Goal: Communication & Community: Answer question/provide support

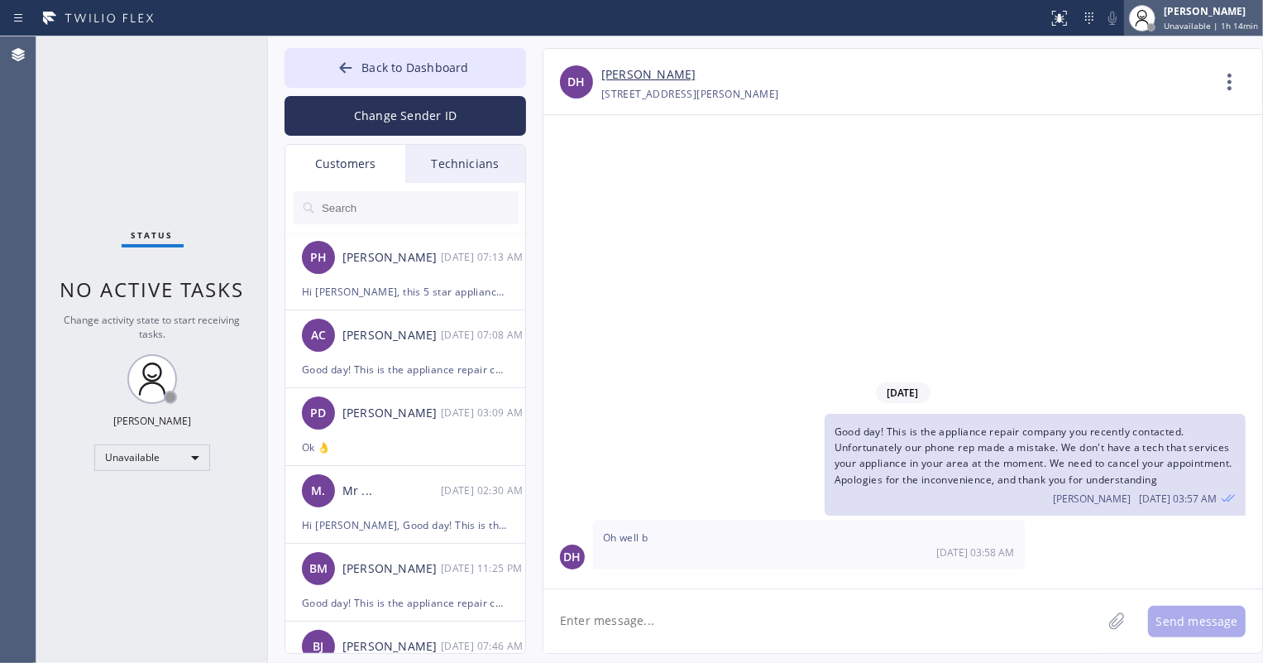
click at [1213, 24] on span "Unavailable | 1h 14min" at bounding box center [1211, 26] width 94 height 12
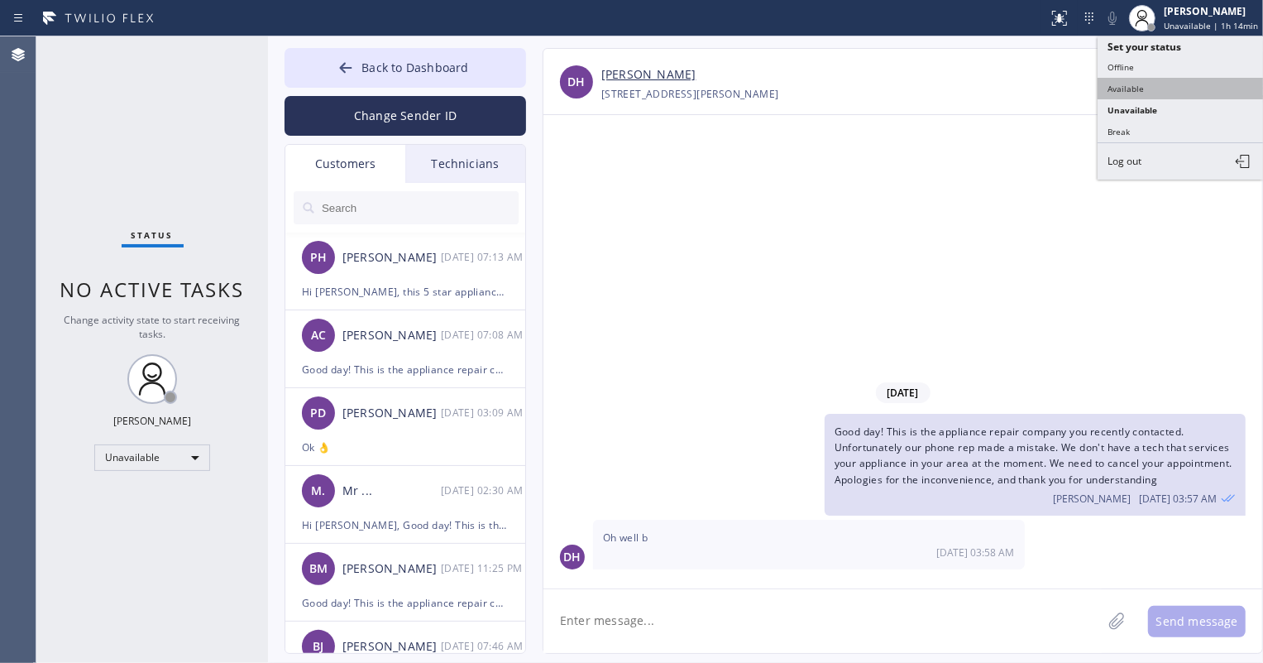
click at [1155, 89] on button "Available" at bounding box center [1180, 89] width 165 height 22
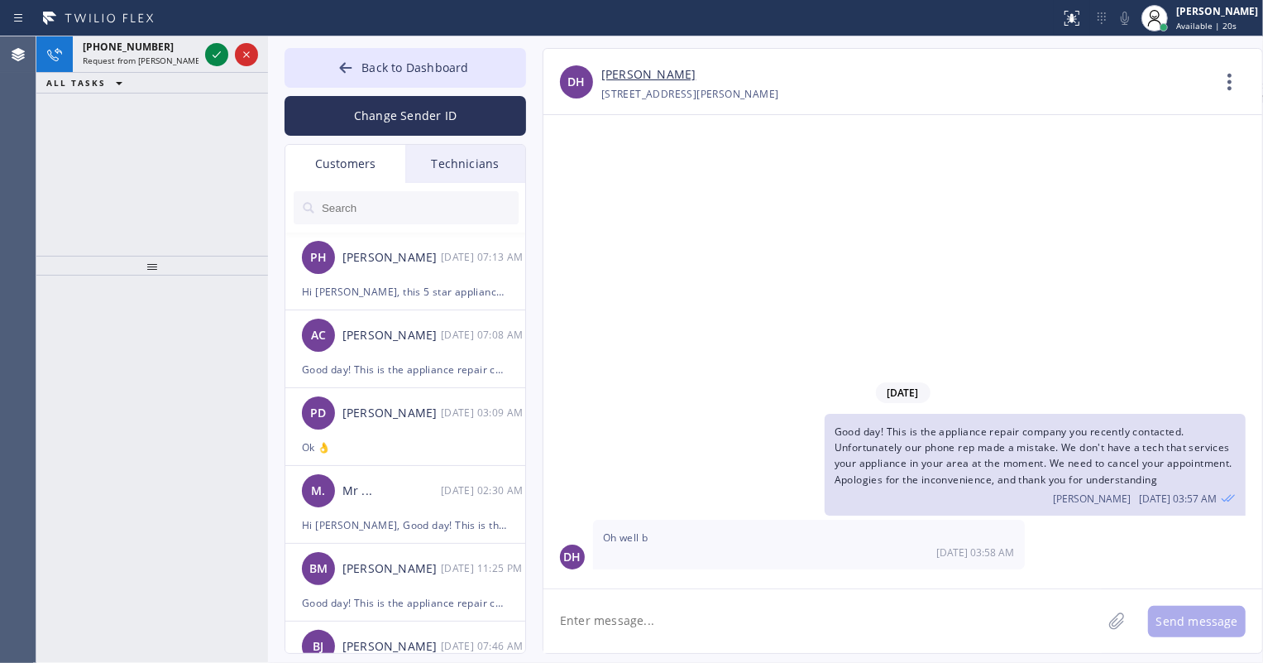
drag, startPoint x: 208, startPoint y: 52, endPoint x: 1216, endPoint y: 134, distance: 1011.5
click at [208, 52] on icon at bounding box center [217, 55] width 20 height 20
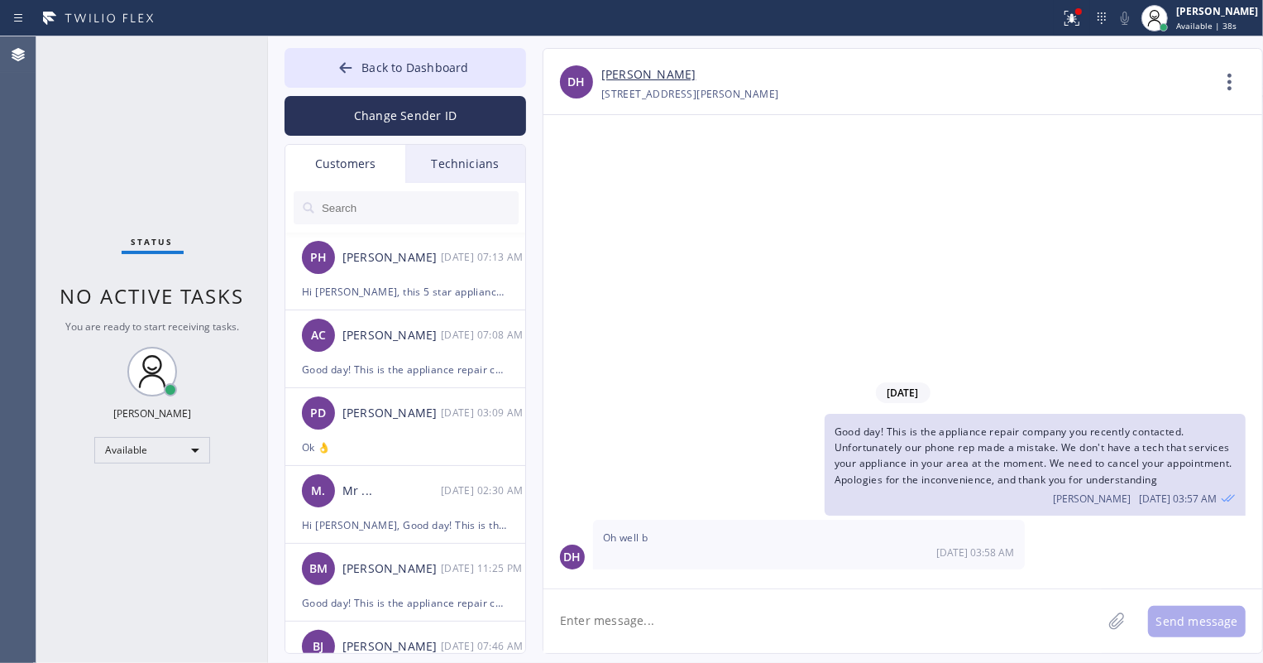
click at [804, 289] on div "[DATE] Good day! This is the appliance repair company you recently contacted. U…" at bounding box center [902, 351] width 719 height 473
click at [389, 289] on div "Hi [PERSON_NAME], this 5 star appliance repair, upon checking we can go ahead a…" at bounding box center [405, 291] width 207 height 19
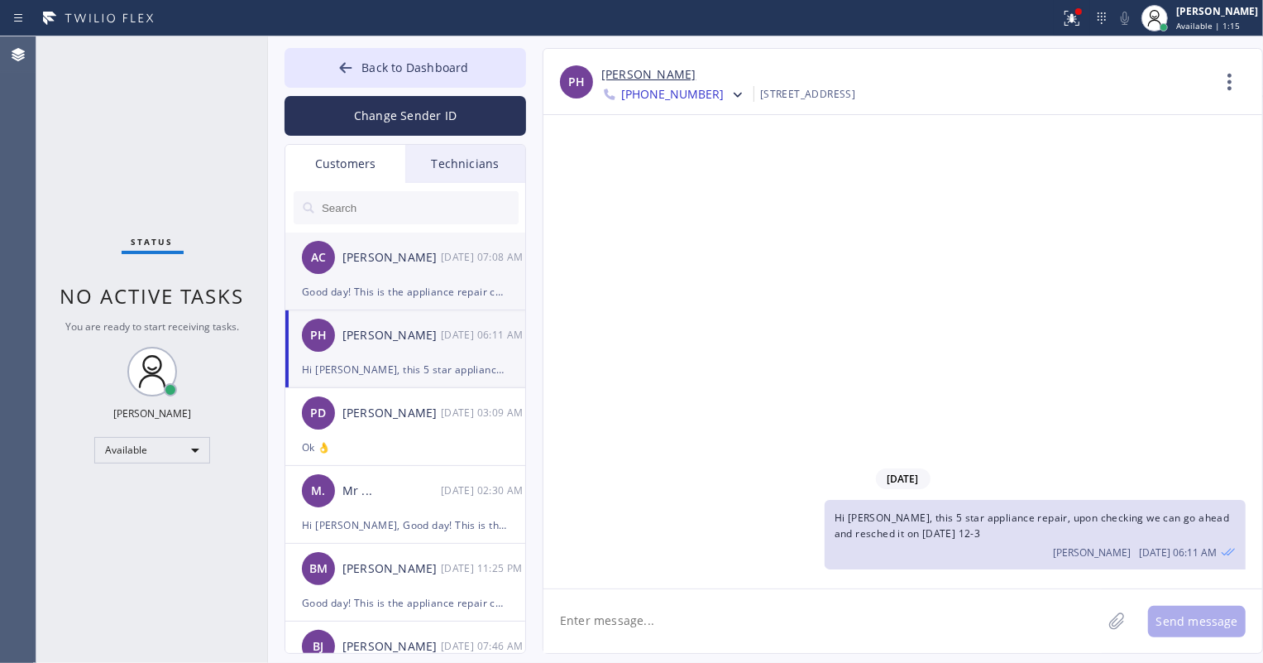
click at [402, 291] on div "Good day! This is the appliance repair company you recently contacted. Unfortun…" at bounding box center [405, 291] width 207 height 19
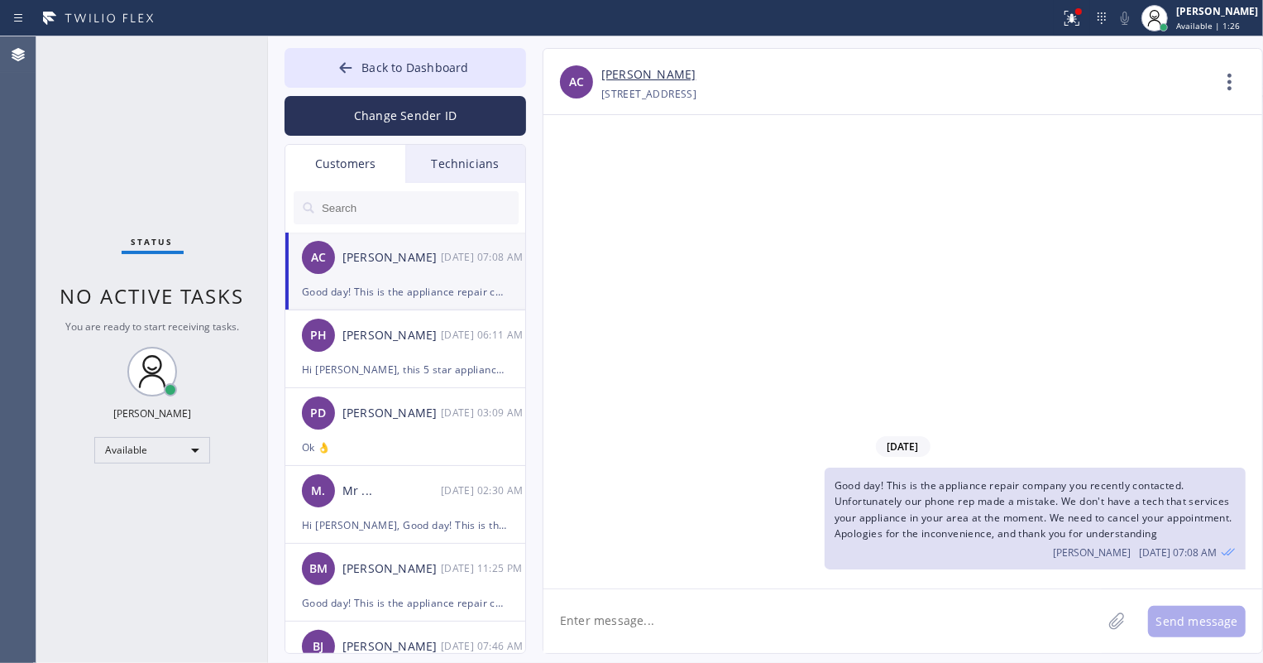
click at [624, 71] on link "[PERSON_NAME]" at bounding box center [648, 74] width 94 height 19
click at [1231, 75] on icon at bounding box center [1229, 82] width 4 height 17
click at [1098, 165] on li "Call to Customer" at bounding box center [1130, 169] width 240 height 43
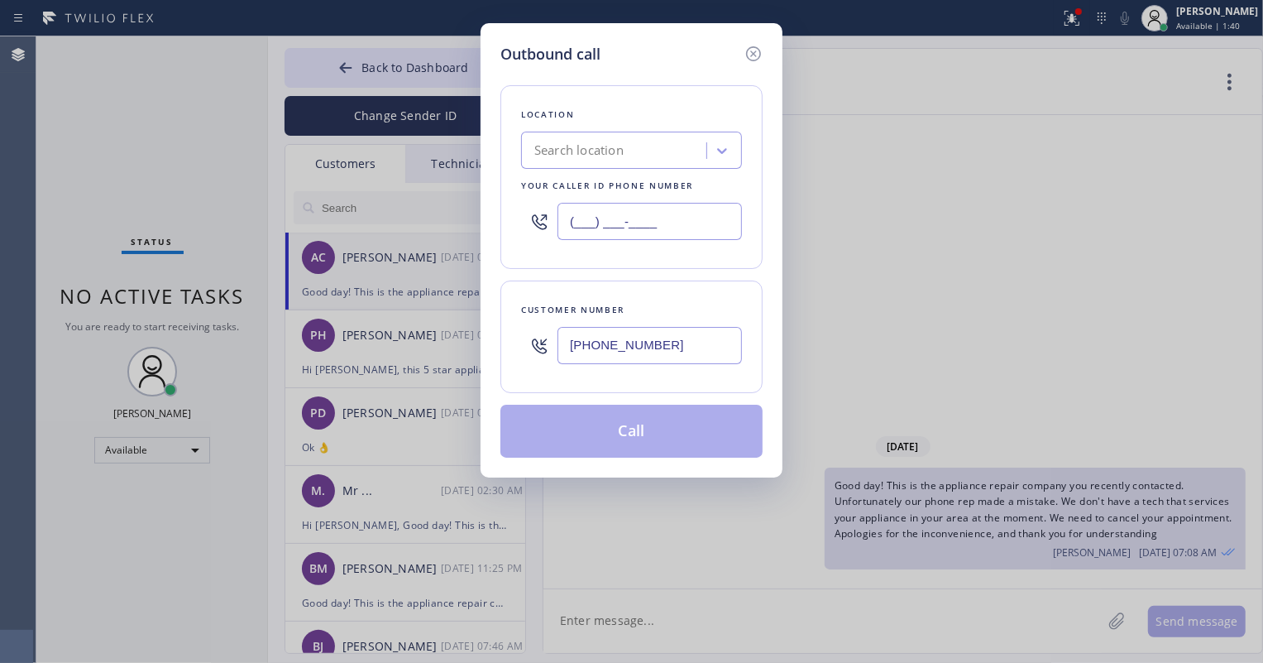
click at [601, 215] on input "(___) ___-____" at bounding box center [649, 221] width 184 height 37
paste input "415) 914-8003"
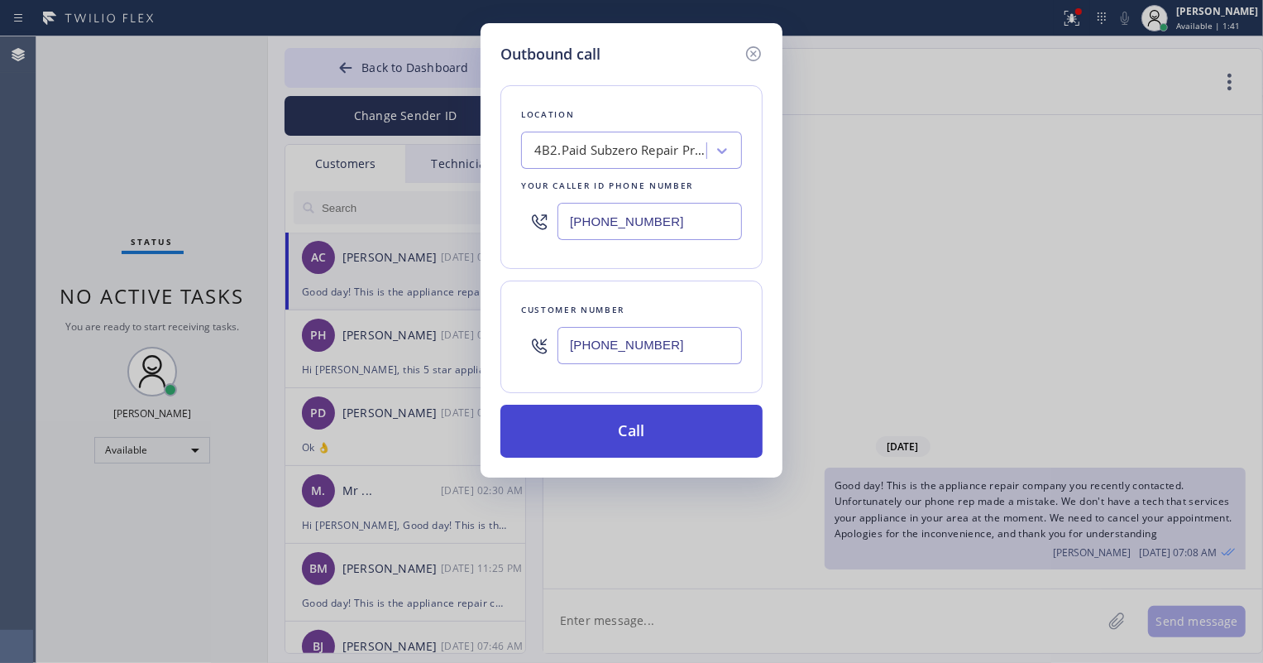
type input "[PHONE_NUMBER]"
click at [623, 433] on button "Call" at bounding box center [631, 430] width 262 height 53
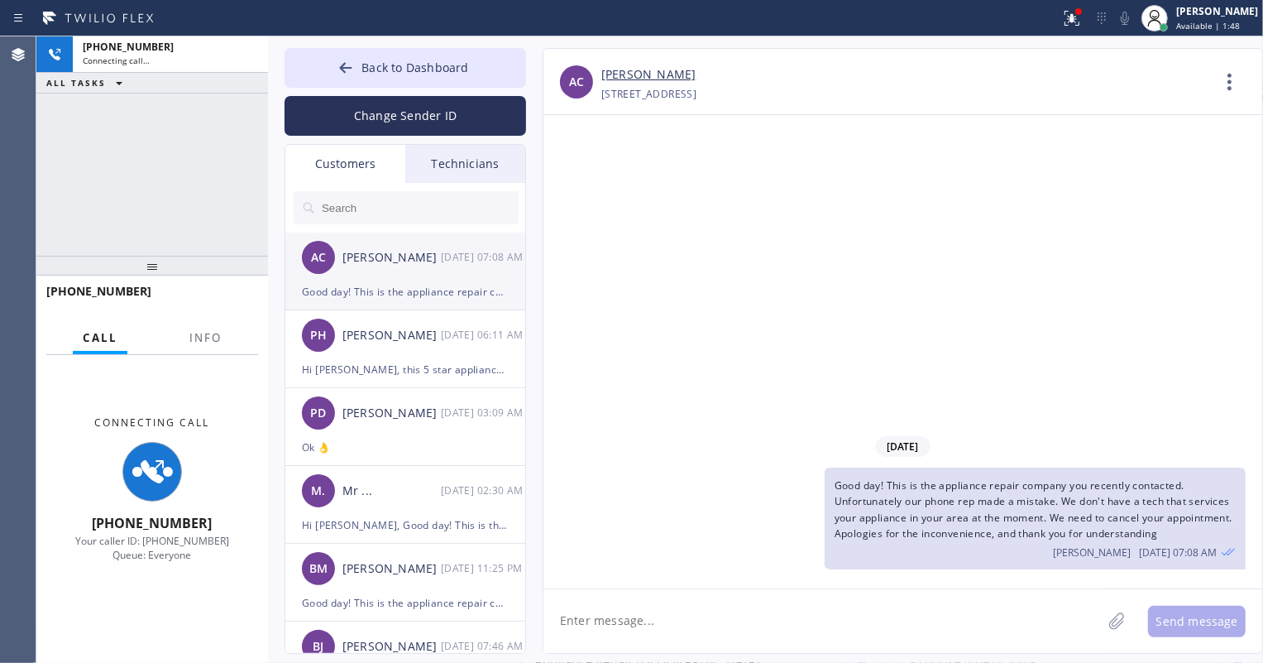
type input "[PHONE_NUMBER]"
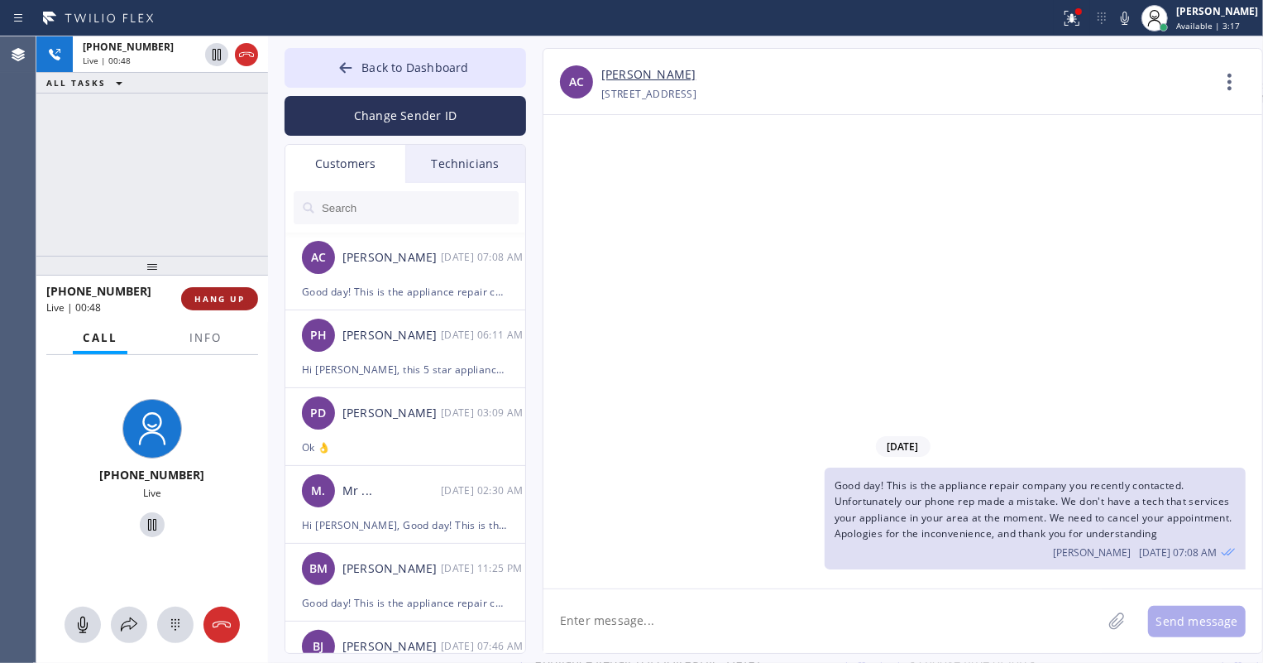
click at [221, 303] on span "HANG UP" at bounding box center [219, 299] width 50 height 12
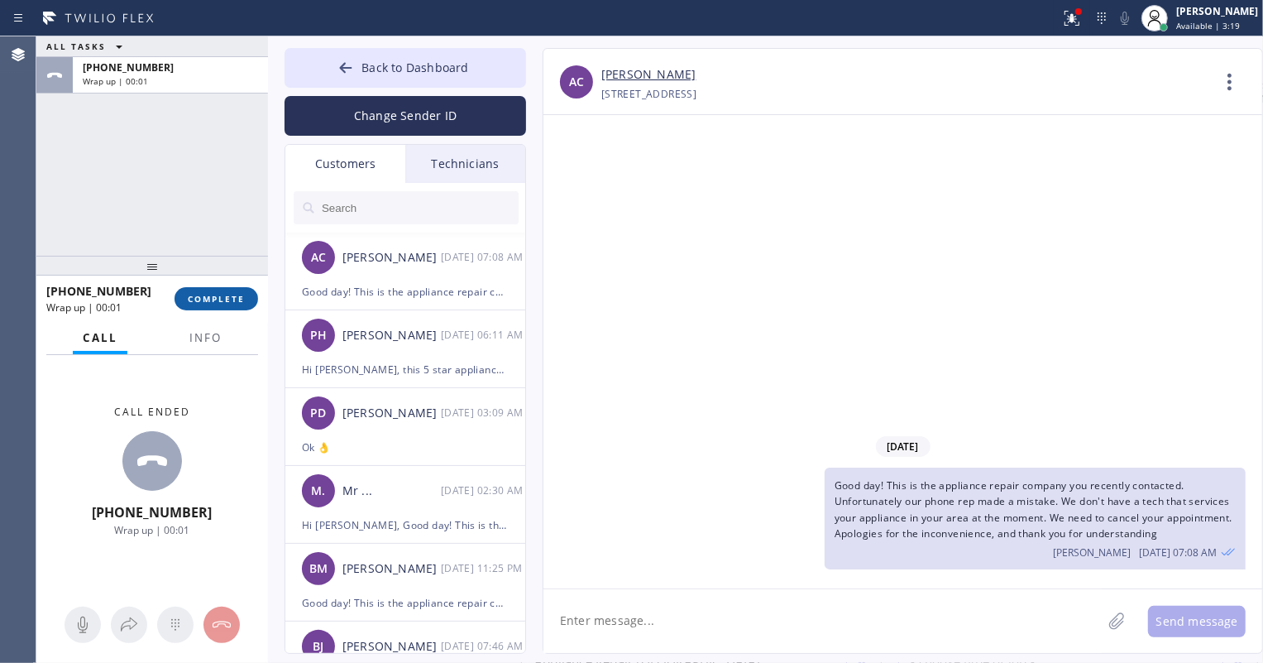
click at [222, 306] on button "COMPLETE" at bounding box center [217, 298] width 84 height 23
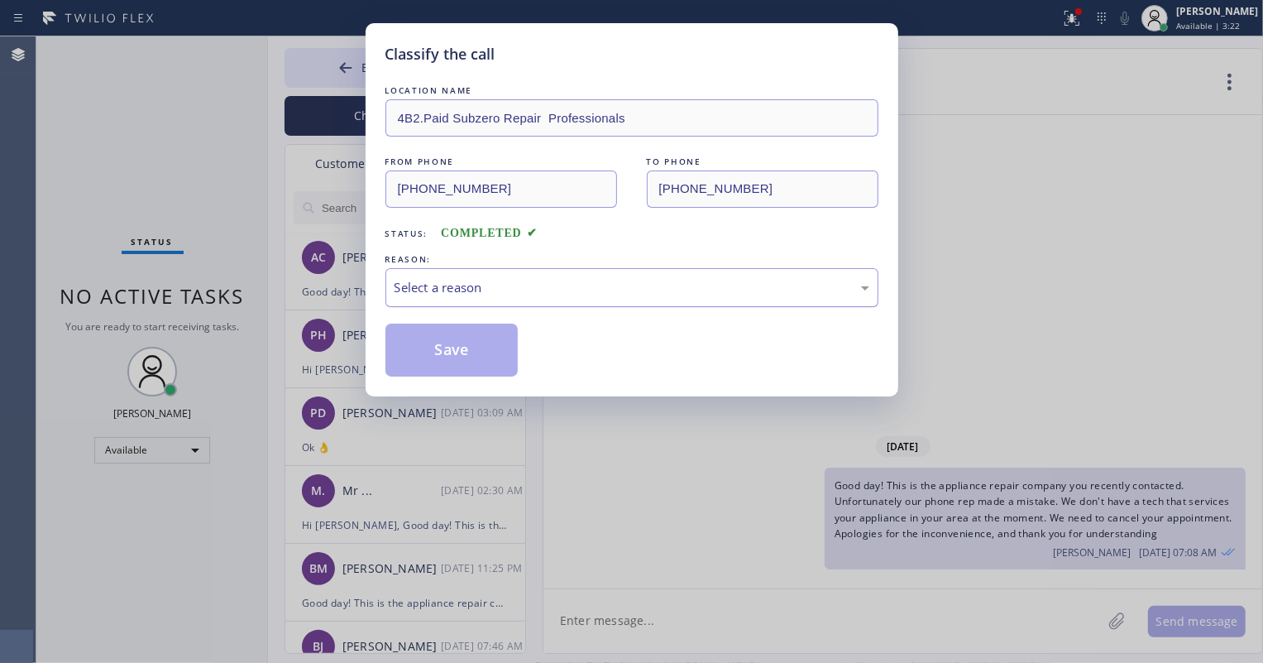
click at [691, 299] on div "Select a reason" at bounding box center [631, 287] width 493 height 39
click at [471, 358] on button "Save" at bounding box center [451, 349] width 133 height 53
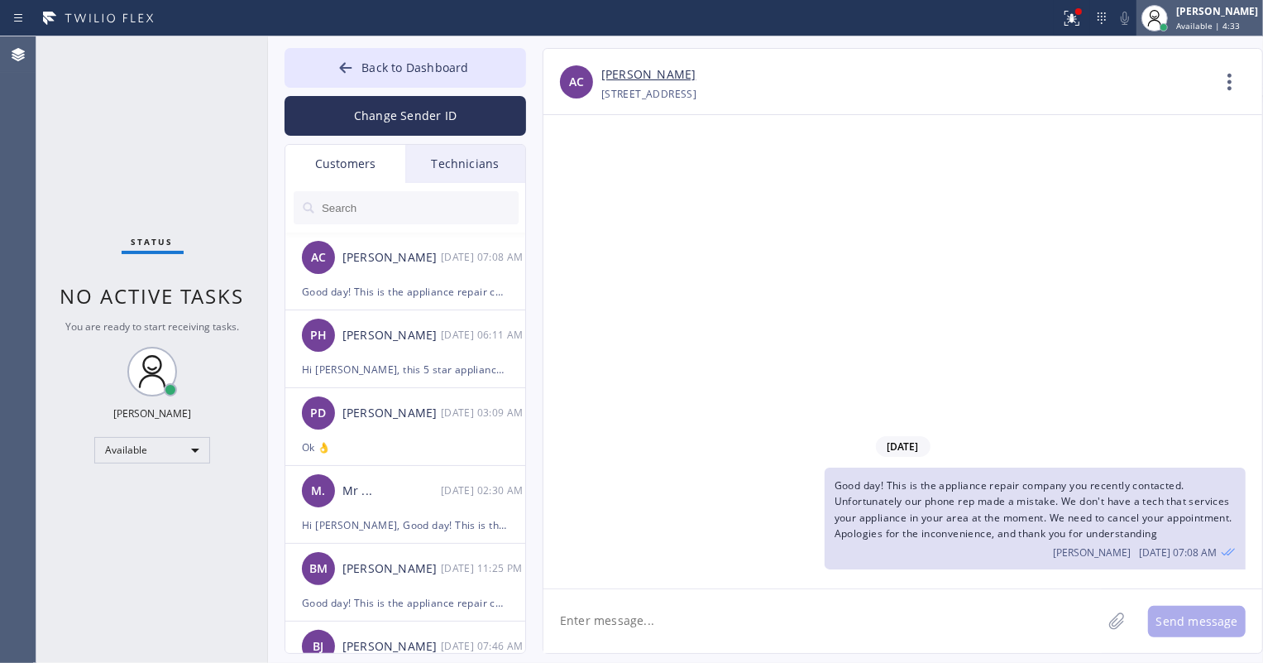
click at [1173, 21] on div at bounding box center [1154, 18] width 36 height 36
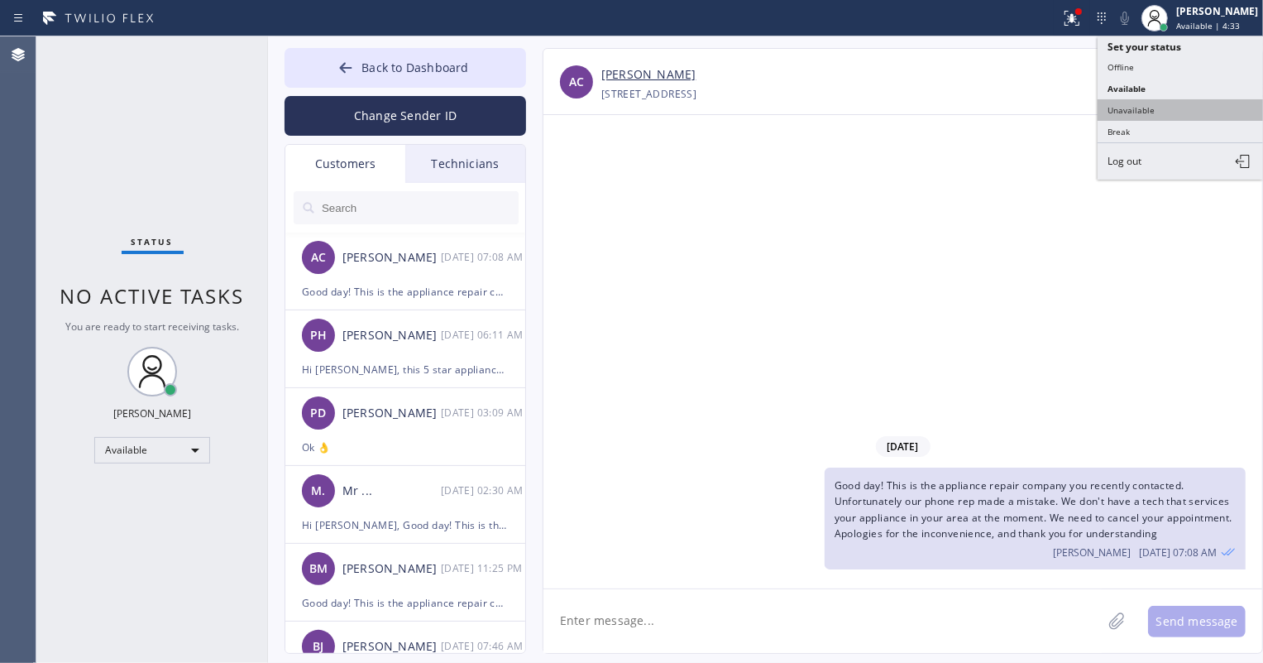
click at [1166, 104] on button "Unavailable" at bounding box center [1180, 110] width 165 height 22
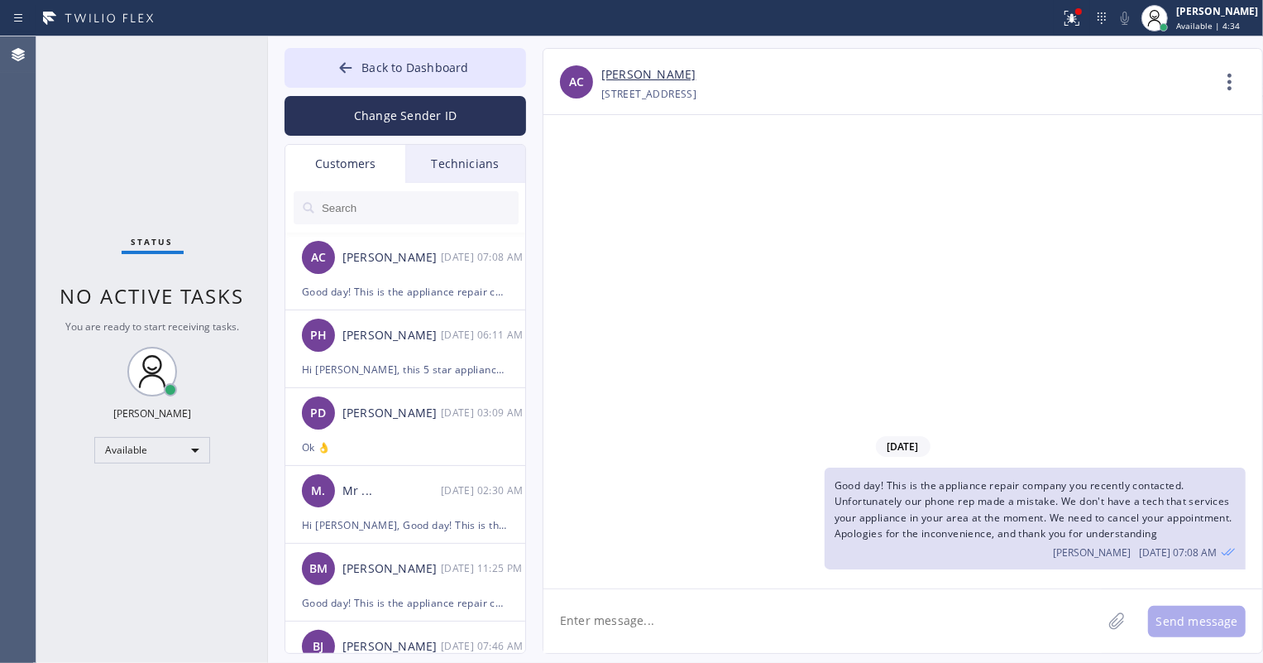
click at [763, 272] on div "[DATE] Good day! This is the appliance repair company you recently contacted. U…" at bounding box center [902, 351] width 719 height 473
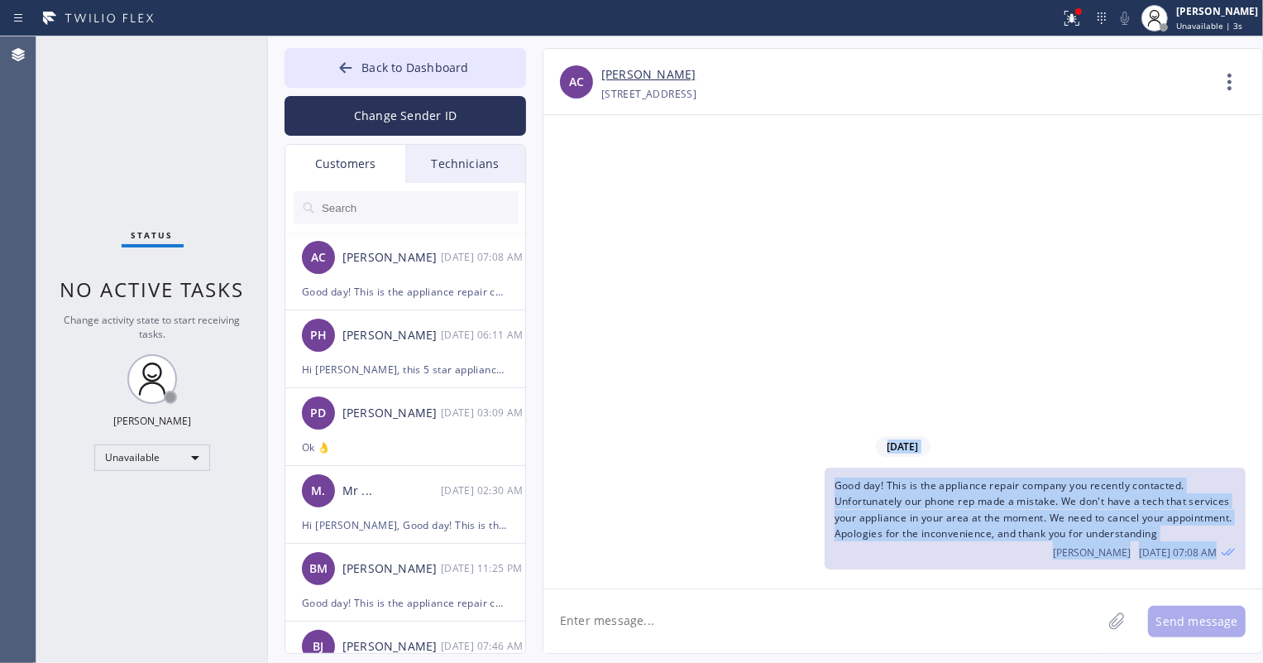
drag, startPoint x: 866, startPoint y: 443, endPoint x: 1222, endPoint y: 555, distance: 373.6
click at [1222, 555] on div "[DATE] Good day! This is the appliance repair company you recently contacted. U…" at bounding box center [902, 501] width 719 height 144
click at [1158, 388] on div "[DATE] Good day! This is the appliance repair company you recently contacted. U…" at bounding box center [902, 351] width 719 height 473
click at [1127, 347] on div "[DATE] Good day! This is the appliance repair company you recently contacted. U…" at bounding box center [902, 351] width 719 height 473
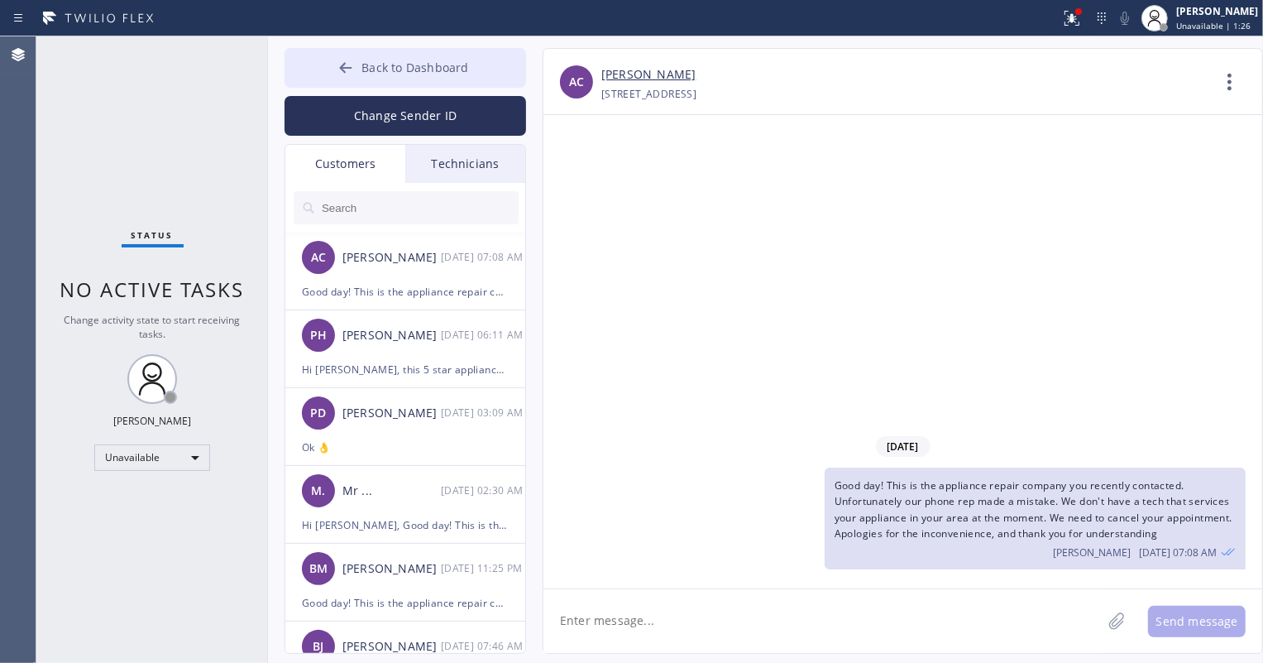
click at [451, 65] on span "Back to Dashboard" at bounding box center [414, 68] width 107 height 16
